Goal: Information Seeking & Learning: Find specific fact

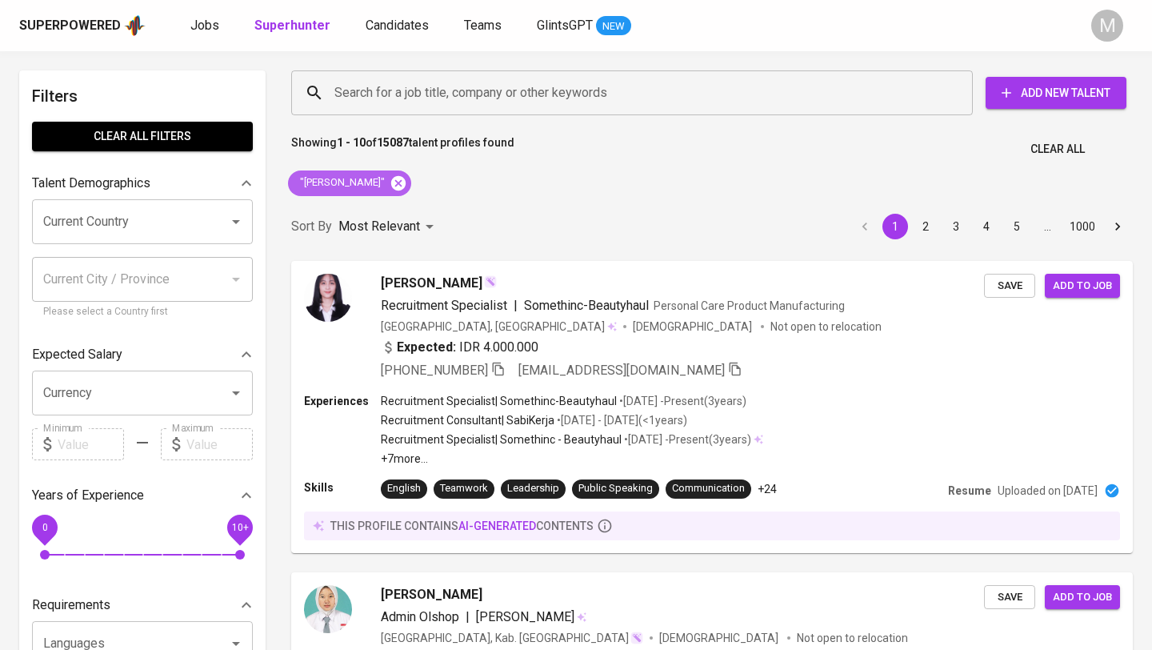
click at [390, 184] on icon at bounding box center [399, 183] width 18 height 18
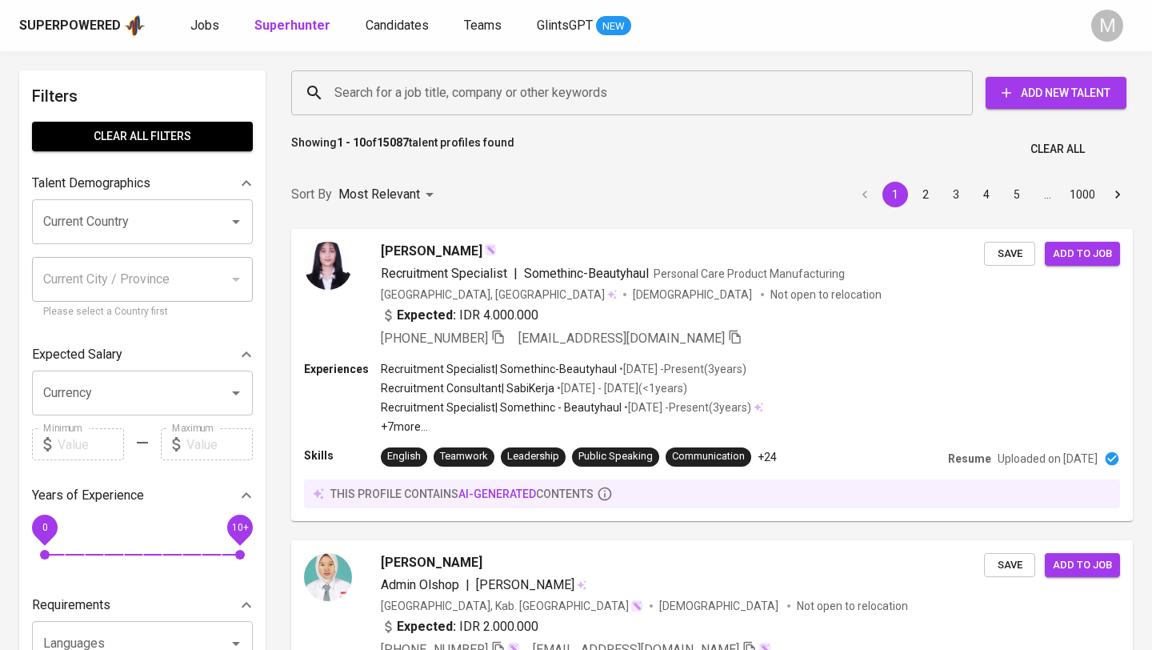
click at [371, 98] on input "Search for a job title, company or other keywords" at bounding box center [635, 93] width 611 height 30
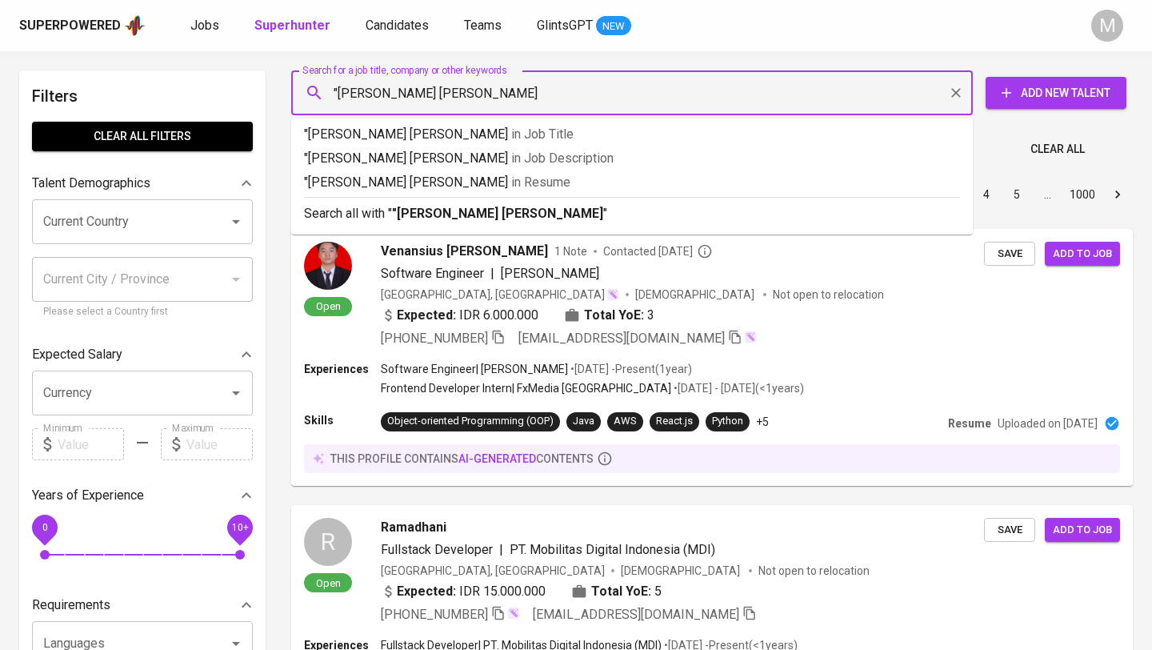
type input ""doni faisal""
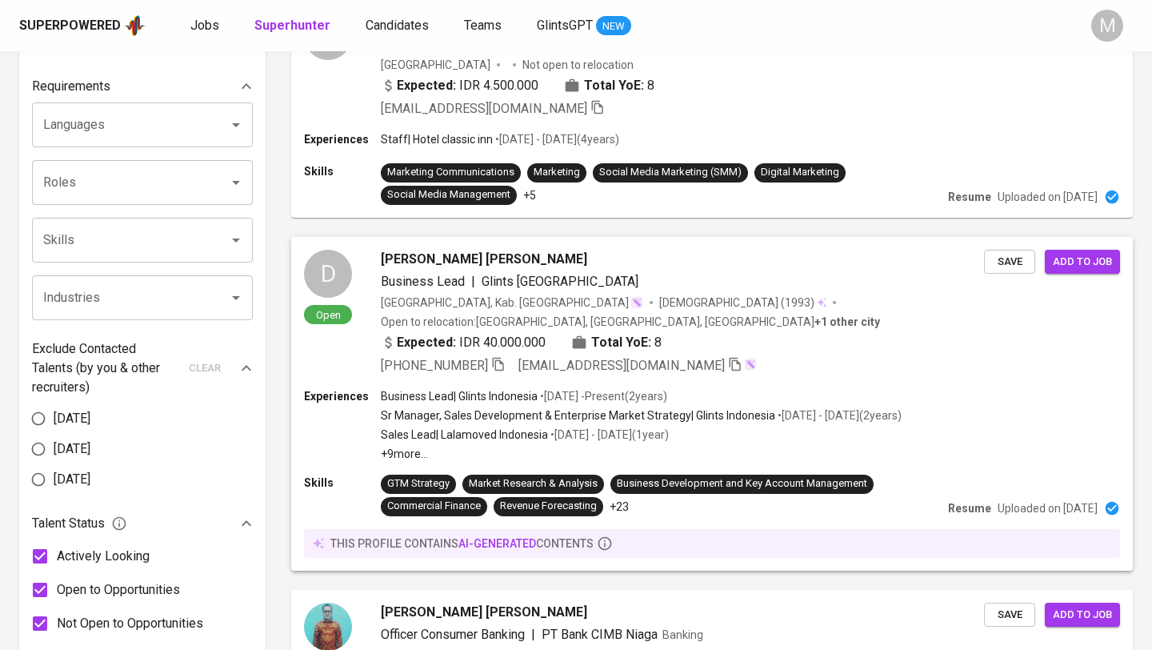
scroll to position [523, 0]
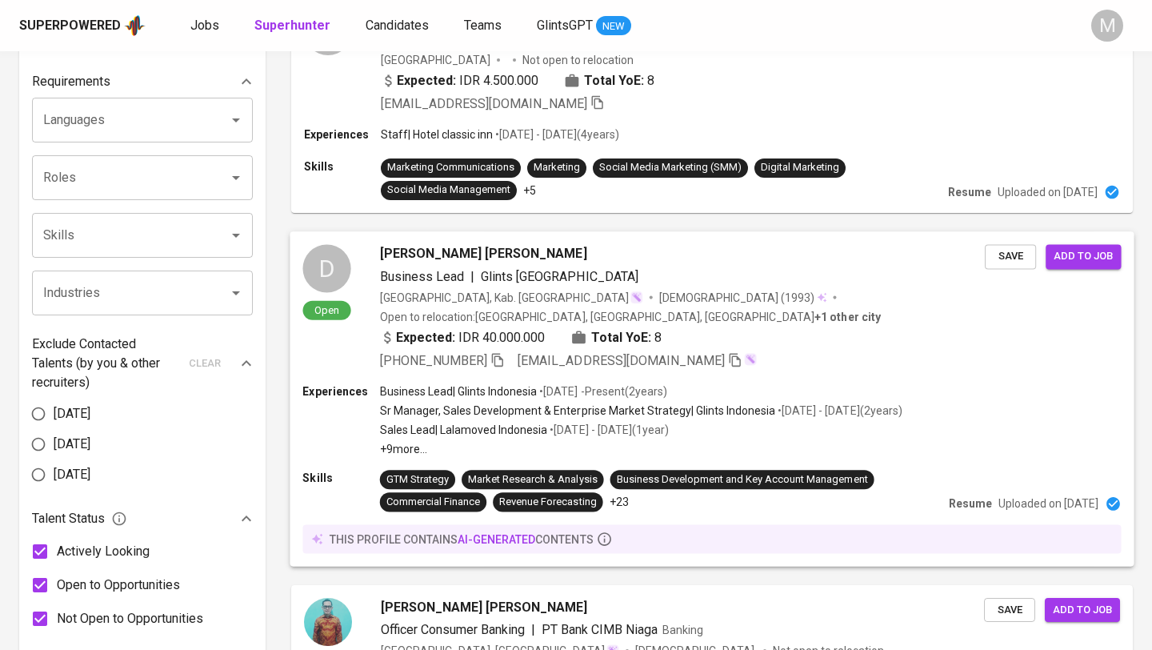
click at [795, 363] on div "[PHONE_NUMBER] [EMAIL_ADDRESS][DOMAIN_NAME]" at bounding box center [682, 359] width 605 height 19
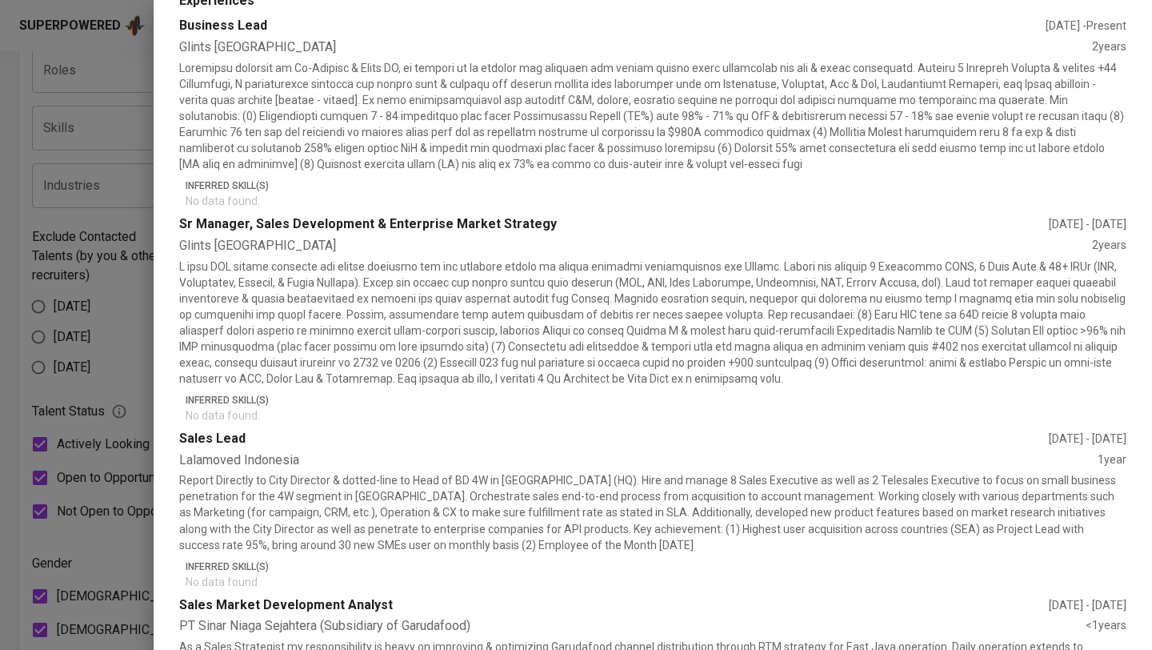
scroll to position [0, 0]
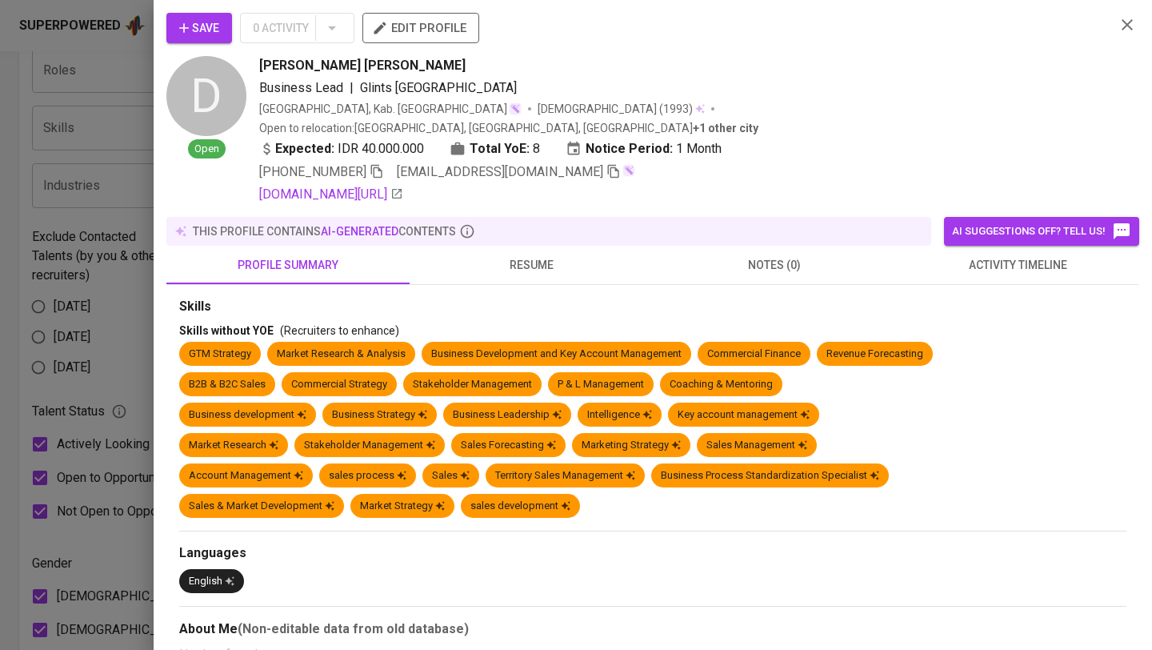
click at [523, 255] on span "resume" at bounding box center [531, 265] width 224 height 20
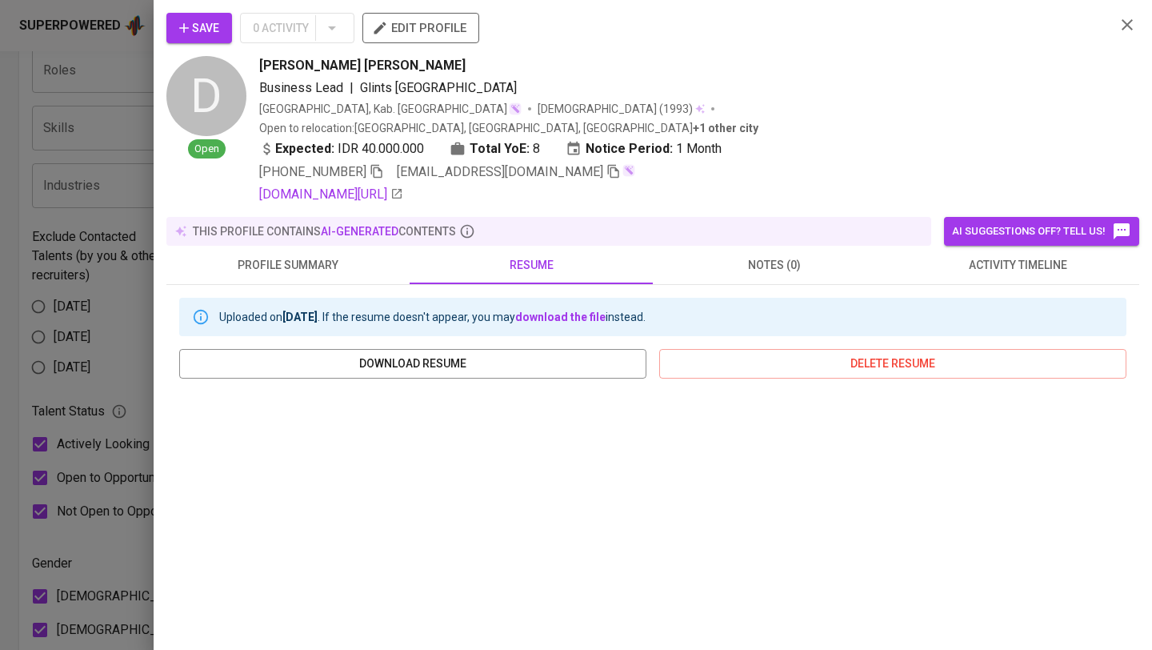
click at [1124, 25] on icon "button" at bounding box center [1127, 24] width 19 height 19
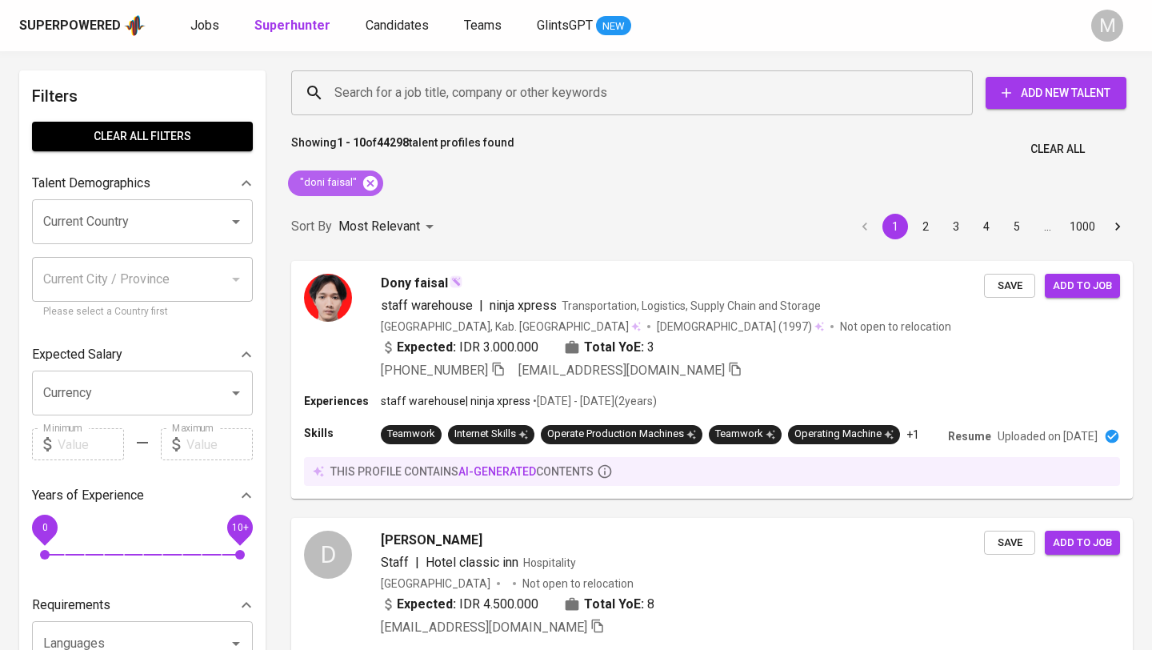
click at [370, 186] on icon at bounding box center [371, 183] width 18 height 18
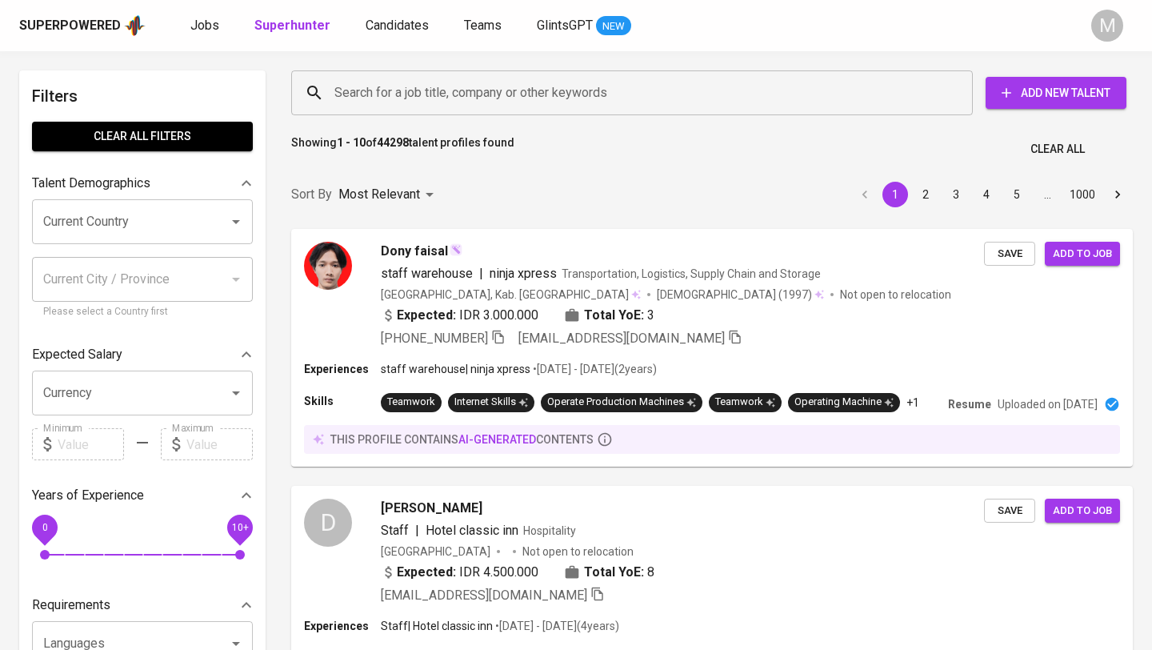
click at [362, 94] on input "Search for a job title, company or other keywords" at bounding box center [635, 93] width 611 height 30
click at [346, 94] on input "Search for a job title, company or other keywords" at bounding box center [635, 93] width 611 height 30
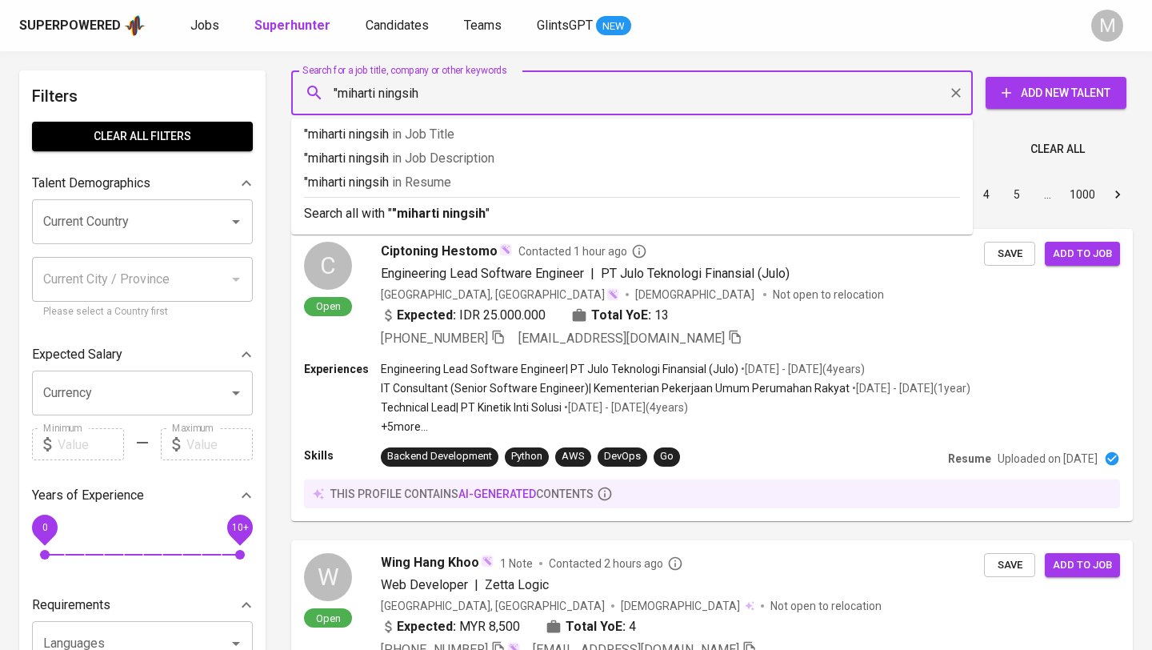
type input ""miharti ningsih""
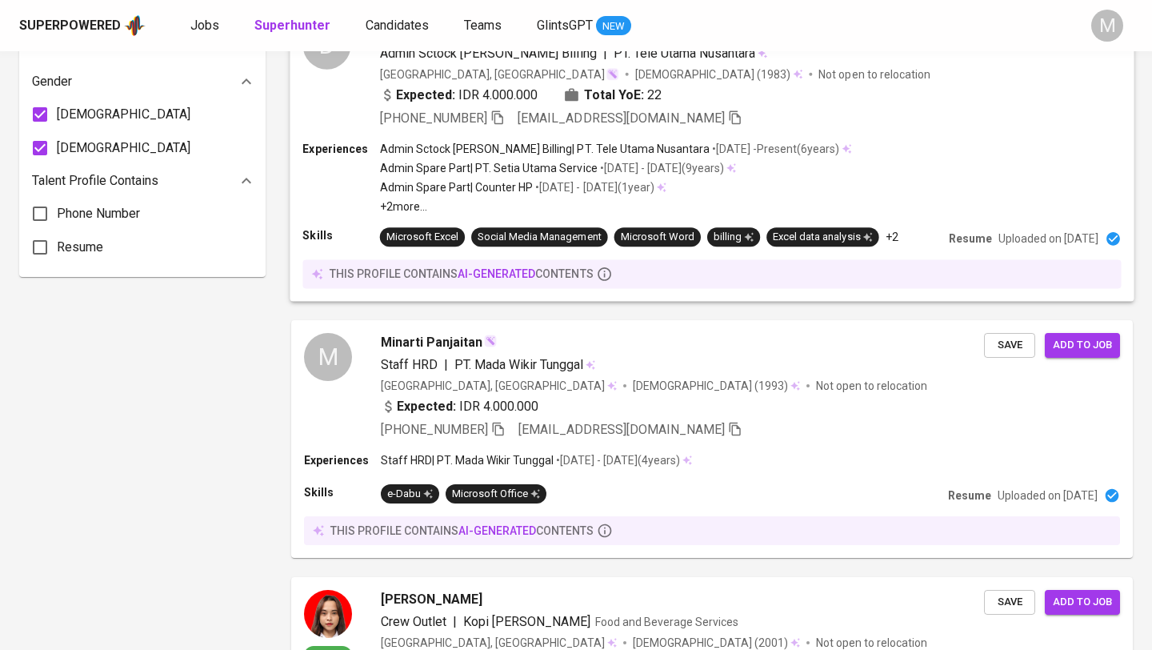
scroll to position [1114, 0]
